Goal: Task Accomplishment & Management: Manage account settings

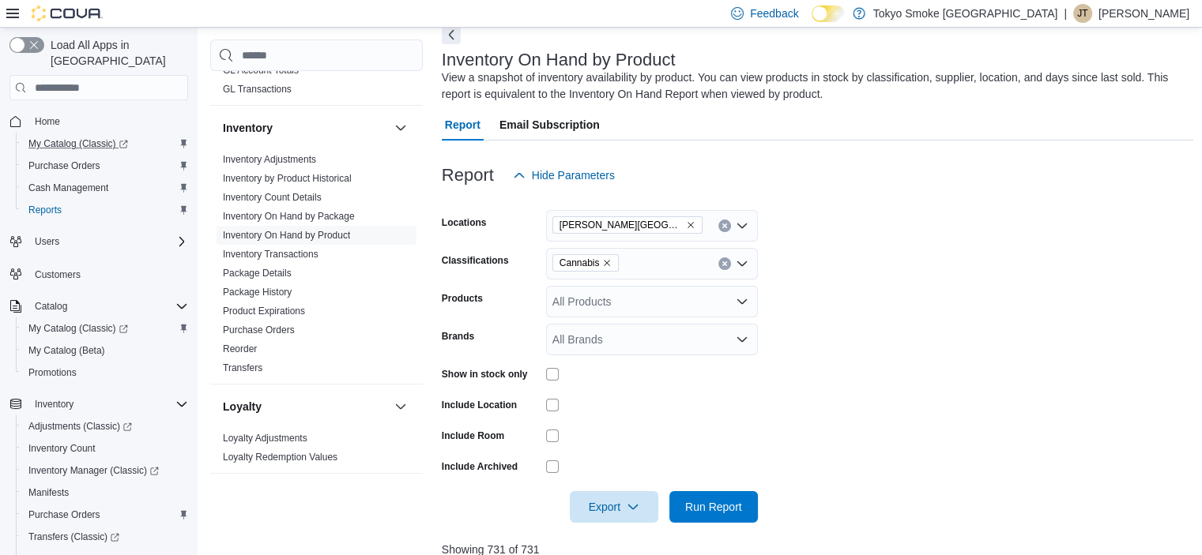
scroll to position [16, 0]
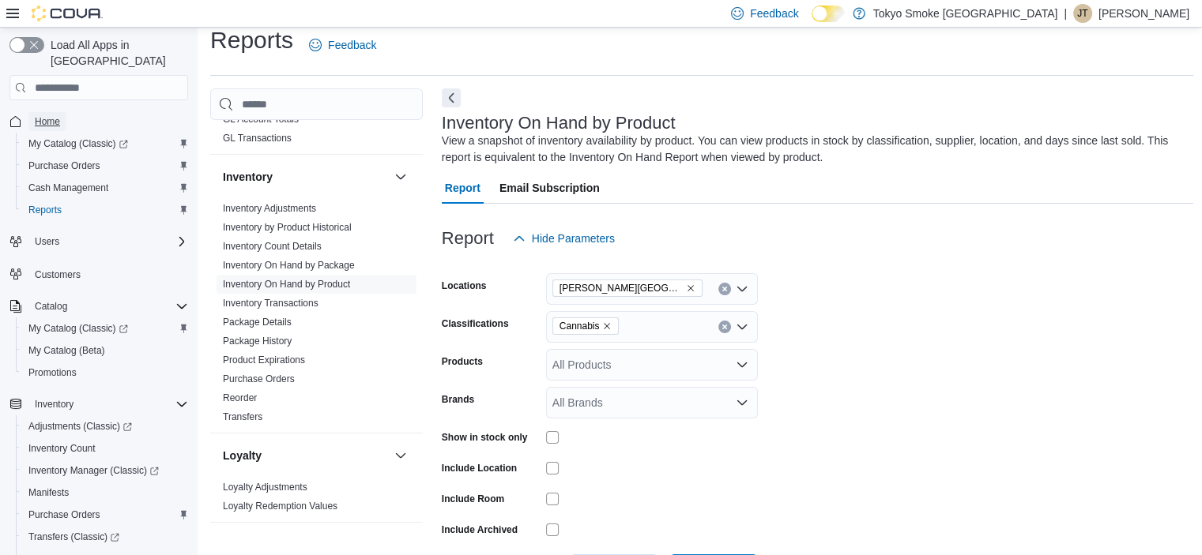
click at [52, 115] on span "Home" at bounding box center [47, 121] width 25 height 13
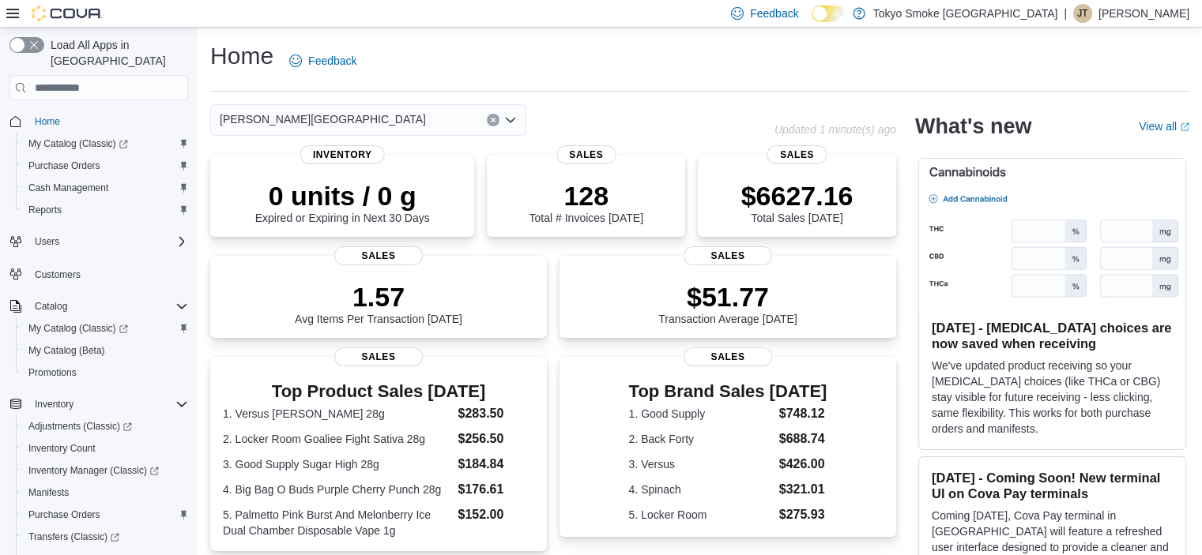
click at [1113, 13] on p "[PERSON_NAME]" at bounding box center [1143, 13] width 91 height 19
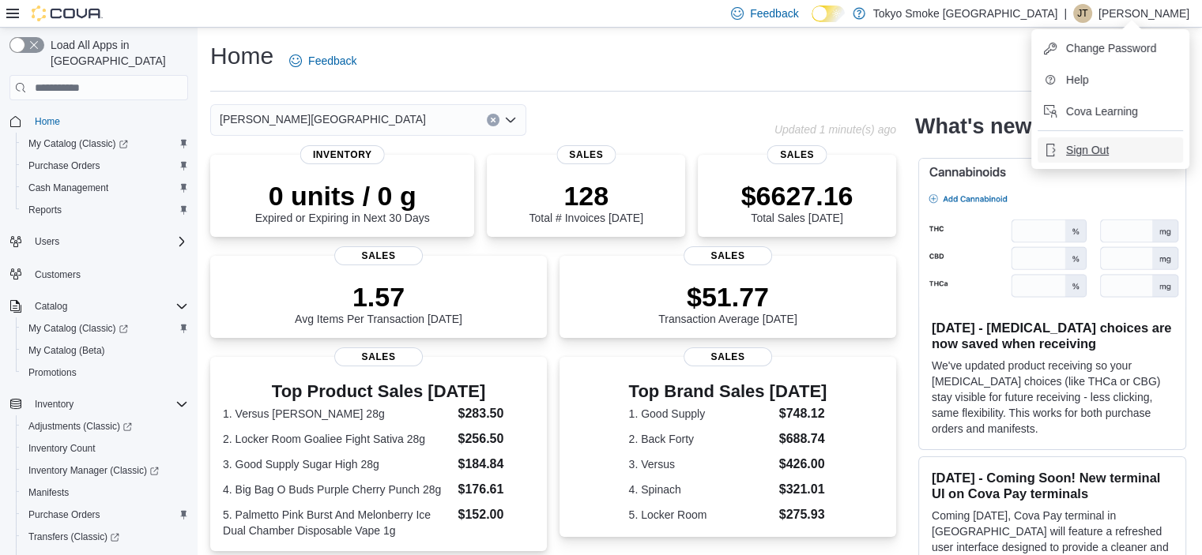
click at [1085, 143] on span "Sign Out" at bounding box center [1087, 150] width 43 height 16
